Goal: Transaction & Acquisition: Purchase product/service

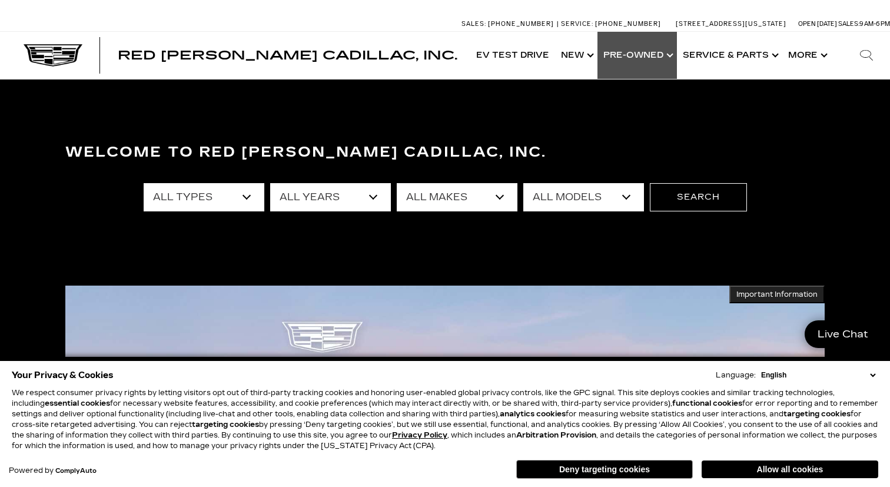
click at [625, 63] on link "Show Pre-Owned" at bounding box center [637, 55] width 79 height 47
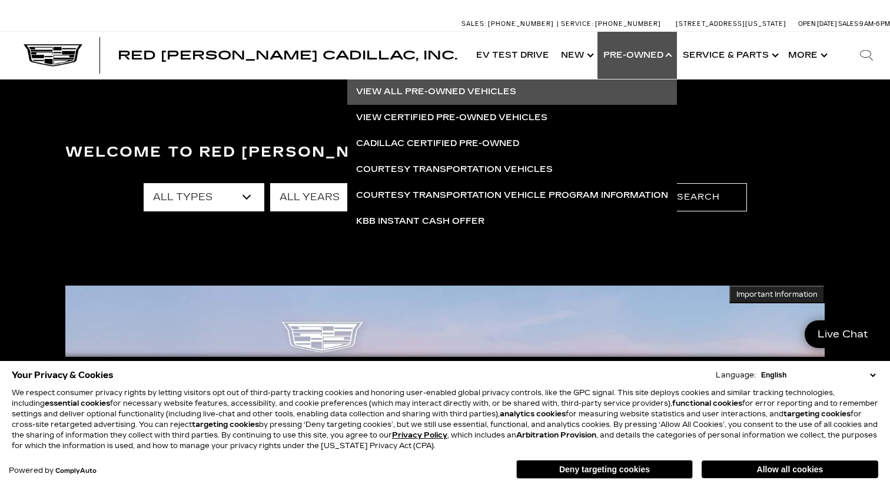
click at [489, 95] on link "View All Pre-Owned Vehicles" at bounding box center [512, 92] width 330 height 26
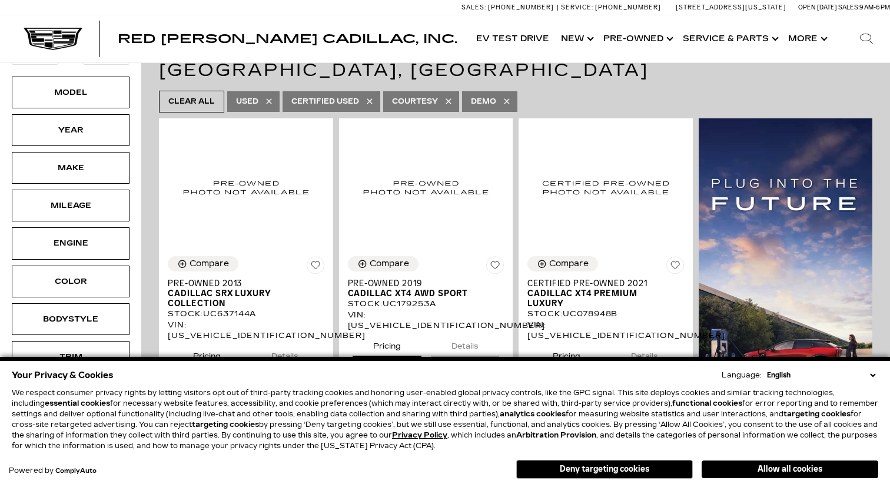
scroll to position [188, 0]
click at [757, 474] on button "Allow all cookies" at bounding box center [790, 469] width 177 height 18
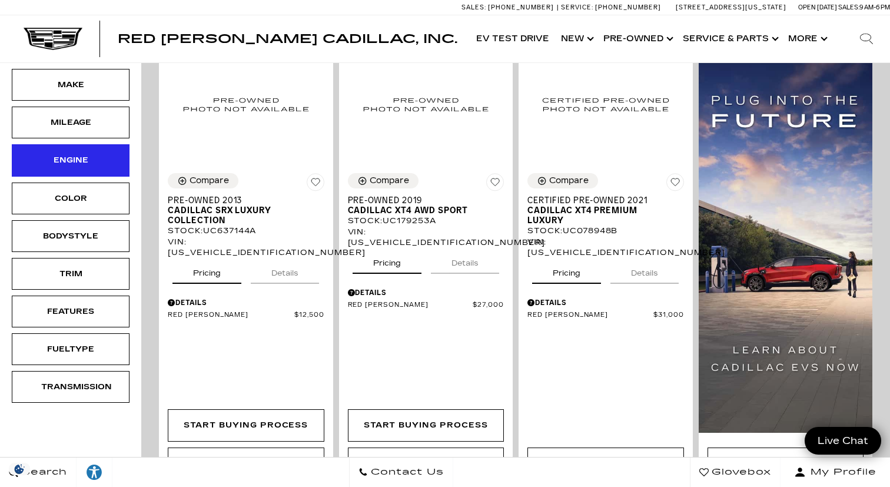
scroll to position [280, 0]
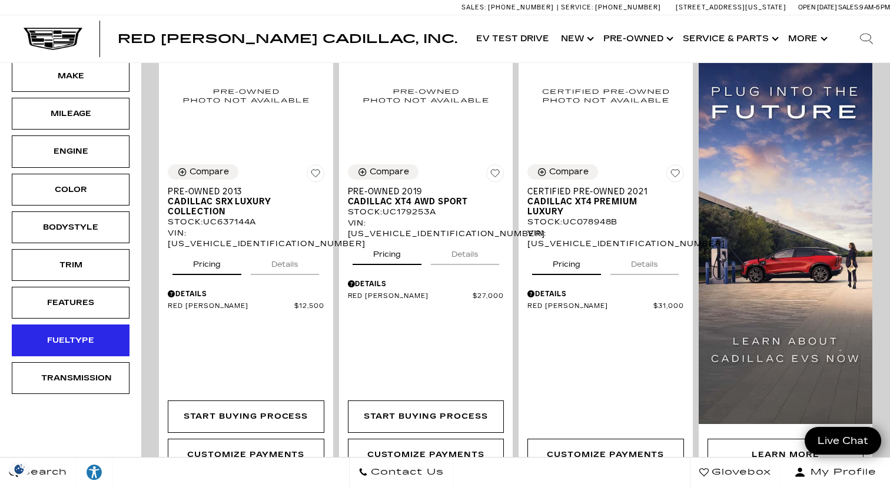
click at [74, 333] on div "Fueltype" at bounding box center [71, 340] width 118 height 32
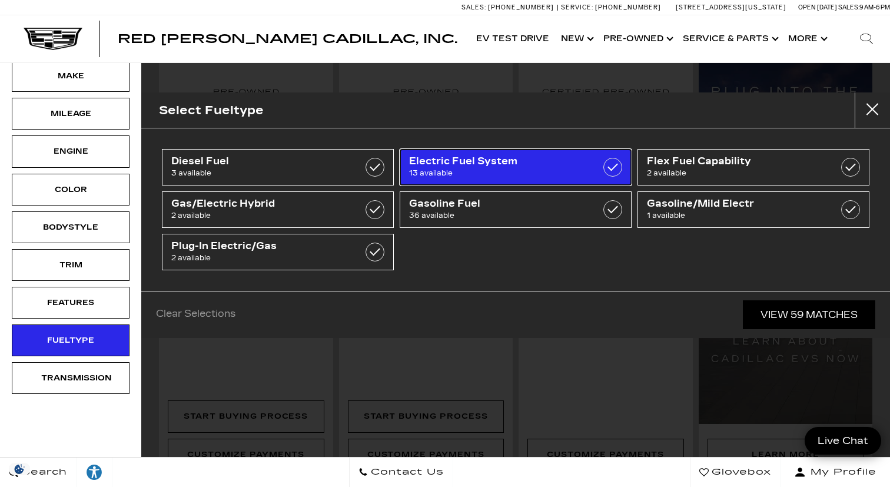
click at [513, 165] on span "Electric Fuel System" at bounding box center [499, 161] width 181 height 12
type input "$39,985"
checkbox input "true"
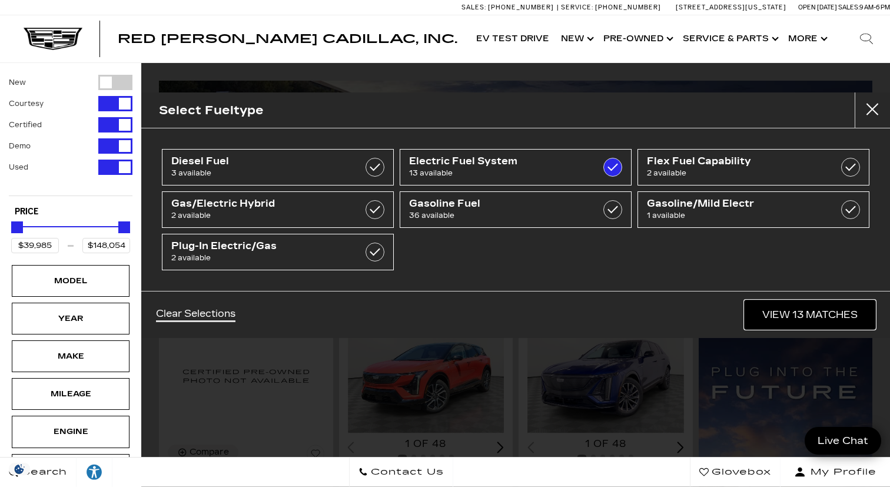
click at [776, 315] on link "View 13 Matches" at bounding box center [810, 314] width 131 height 29
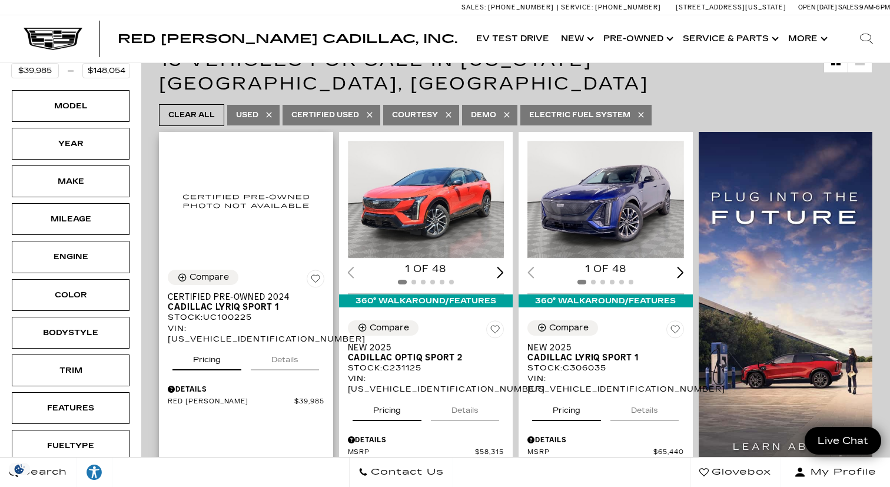
scroll to position [208, 0]
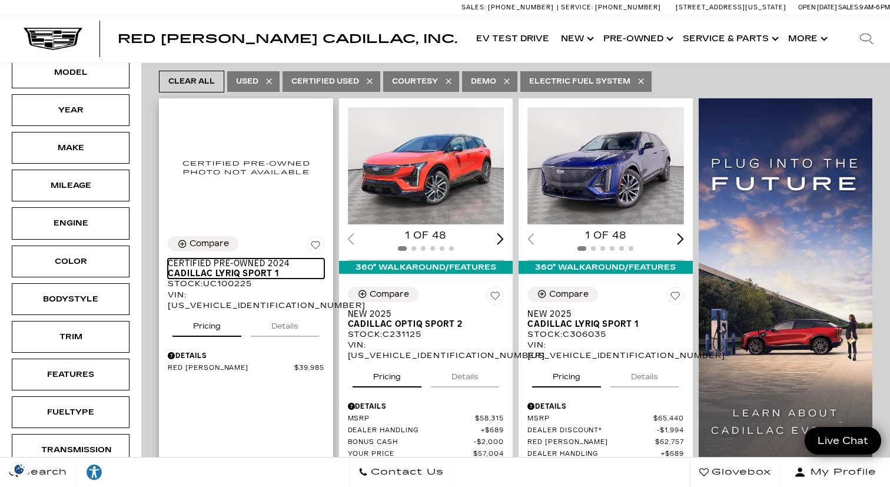
click at [220, 269] on span "Cadillac LYRIQ Sport 1" at bounding box center [242, 274] width 148 height 10
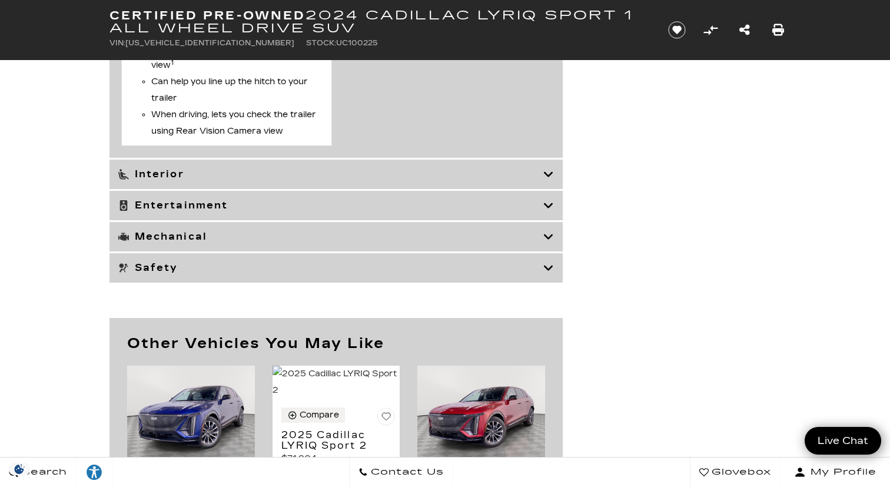
scroll to position [3505, 0]
click at [221, 177] on h3 "Interior" at bounding box center [330, 173] width 425 height 12
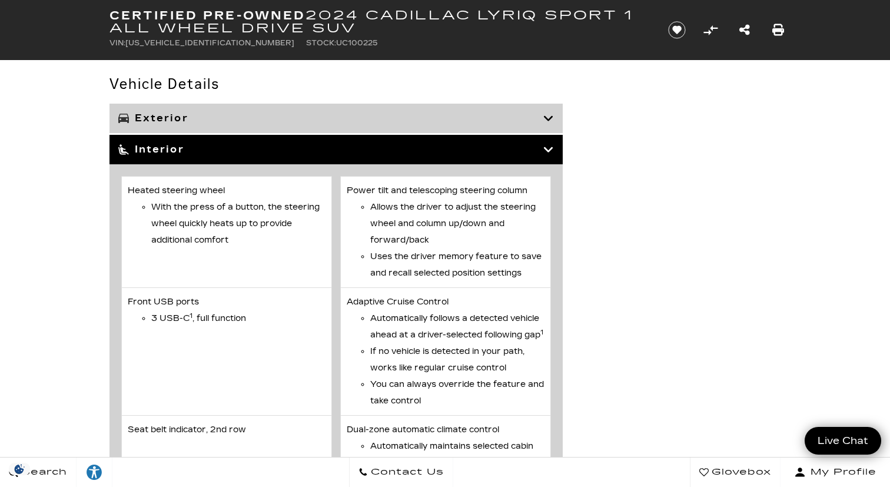
scroll to position [1915, 0]
